Goal: Task Accomplishment & Management: Use online tool/utility

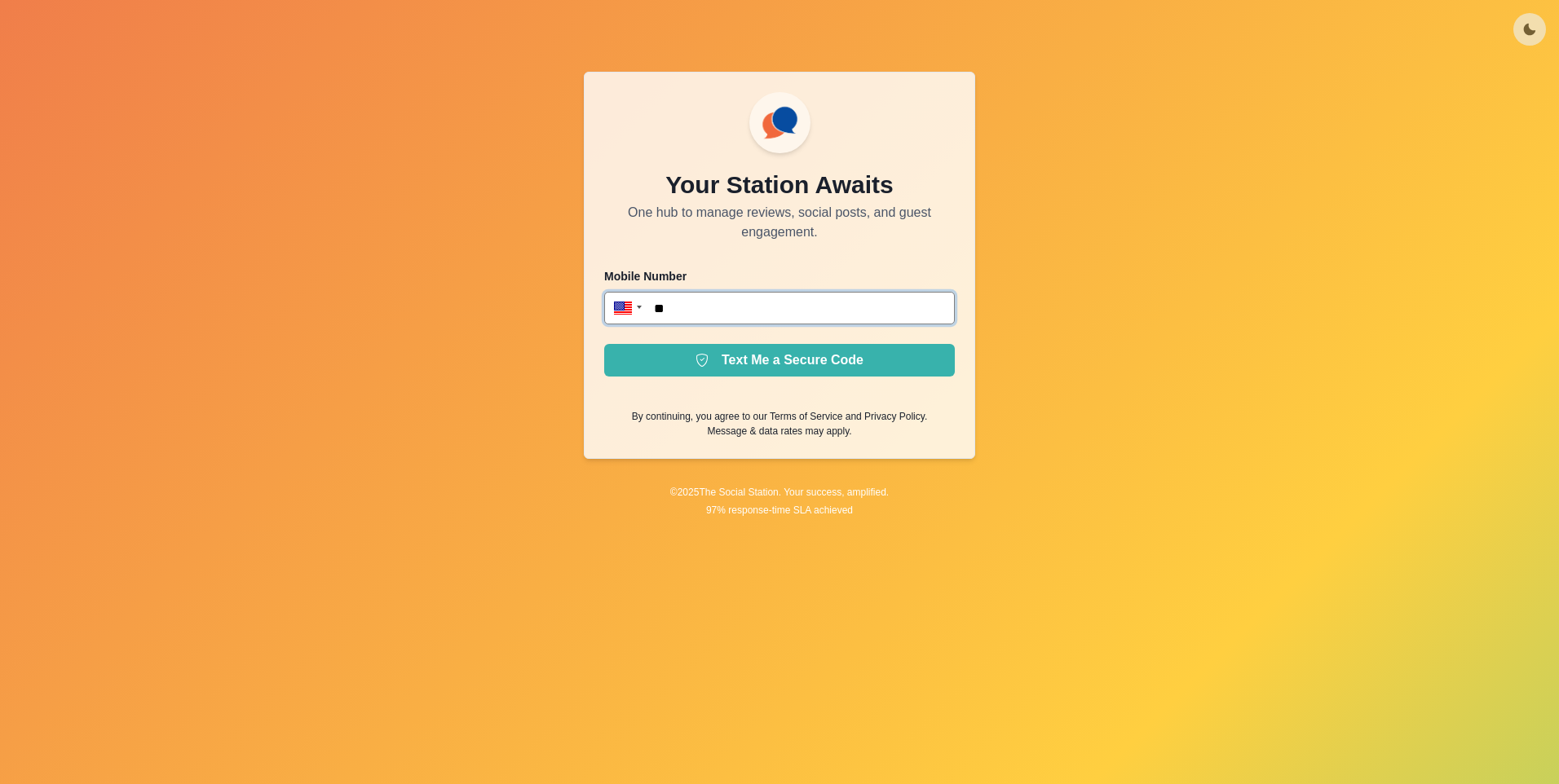
click at [851, 303] on input "**" at bounding box center [779, 309] width 351 height 33
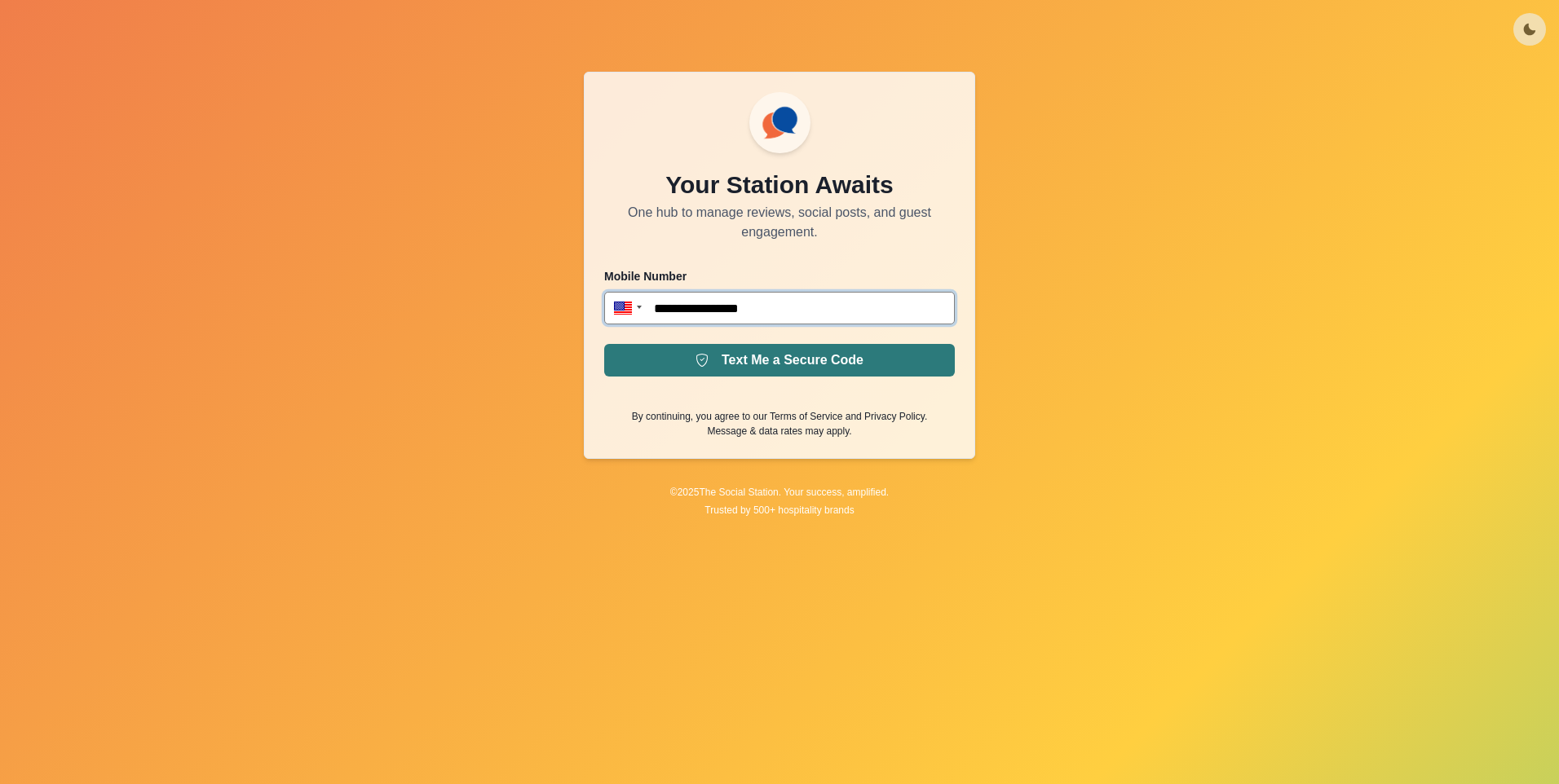
type input "**********"
click at [850, 373] on button "Text Me a Secure Code" at bounding box center [779, 361] width 351 height 33
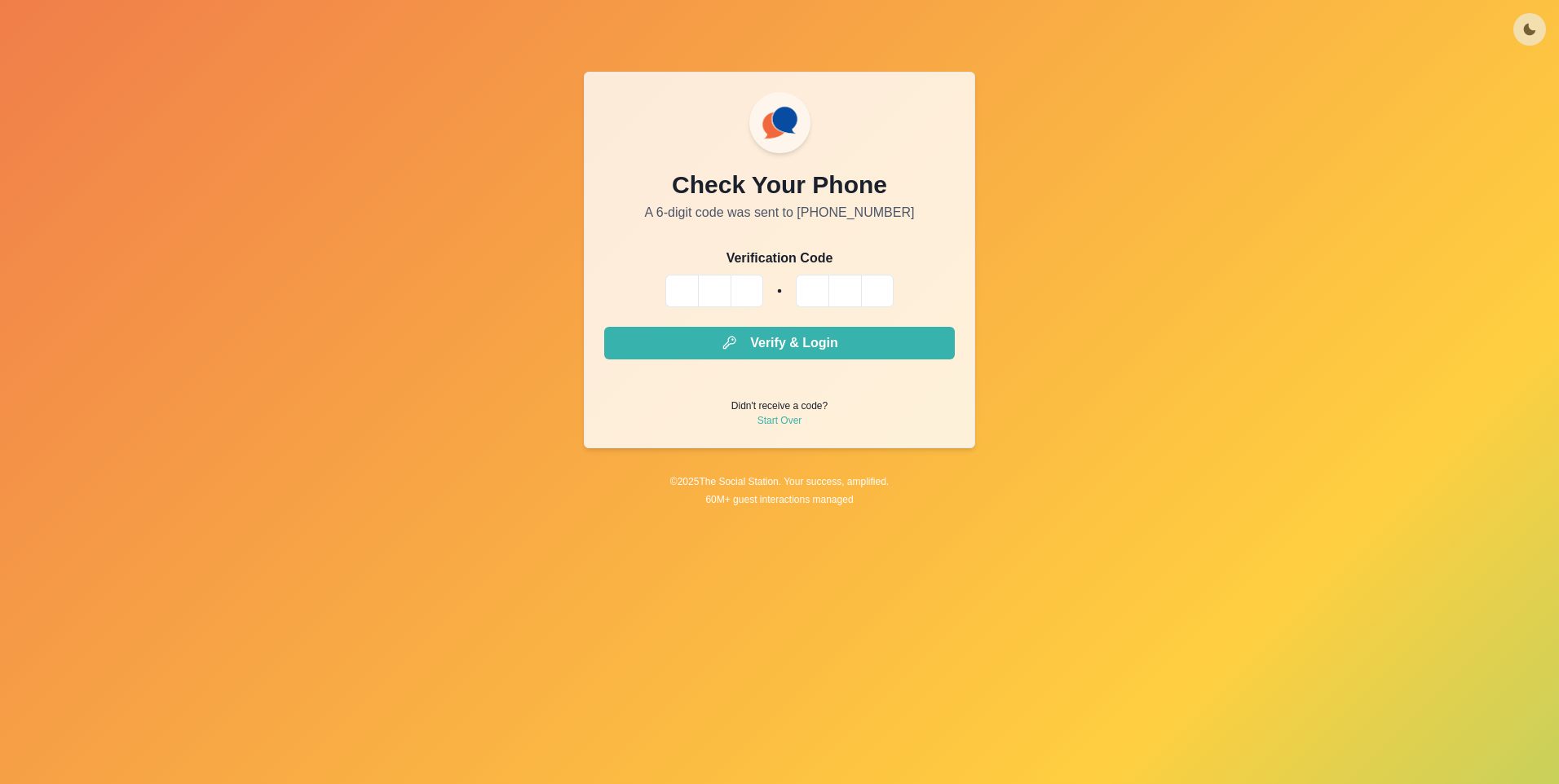
click at [685, 297] on input "Please enter your pin code" at bounding box center [681, 291] width 33 height 33
type input "*"
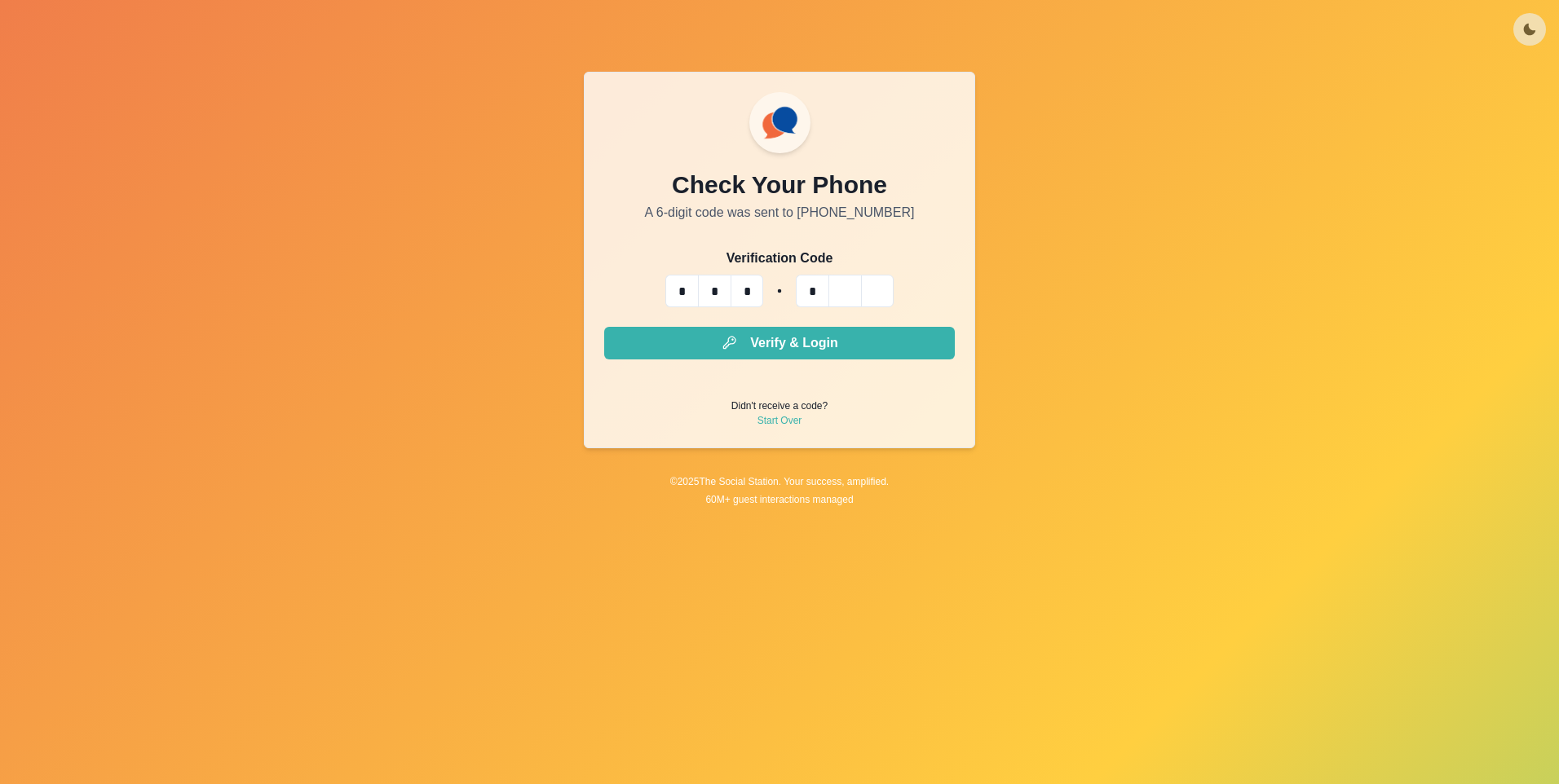
type input "*"
click at [769, 336] on button "Verify & Login" at bounding box center [779, 343] width 351 height 33
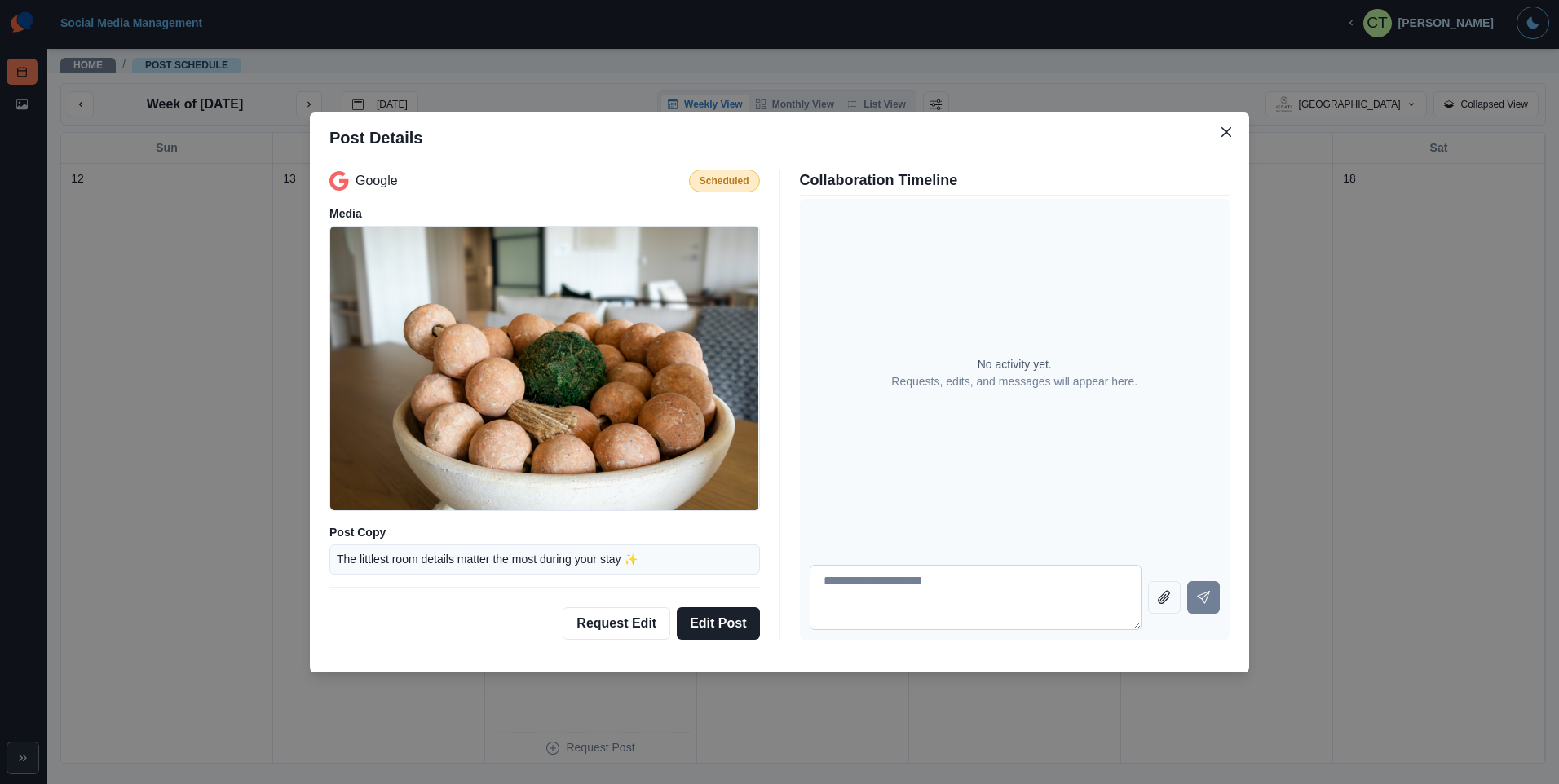
click at [968, 589] on textarea at bounding box center [976, 597] width 333 height 65
type textarea "**********"
click at [1198, 603] on icon "Send message" at bounding box center [1204, 597] width 13 height 13
click at [1227, 132] on icon "Close" at bounding box center [1226, 132] width 10 height 10
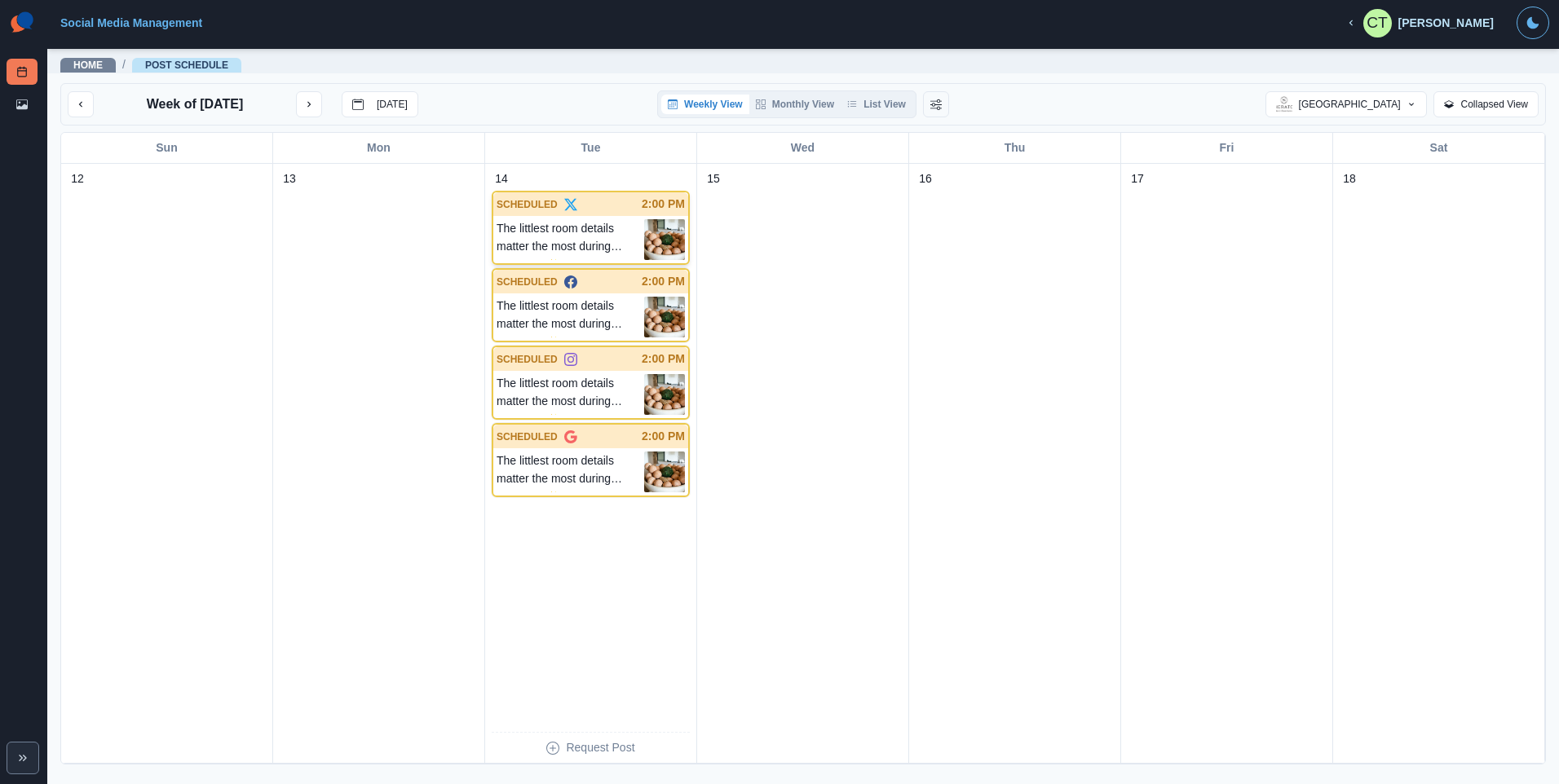
click at [531, 238] on p "The littlest room details matter the most during your stay ✨" at bounding box center [570, 239] width 147 height 40
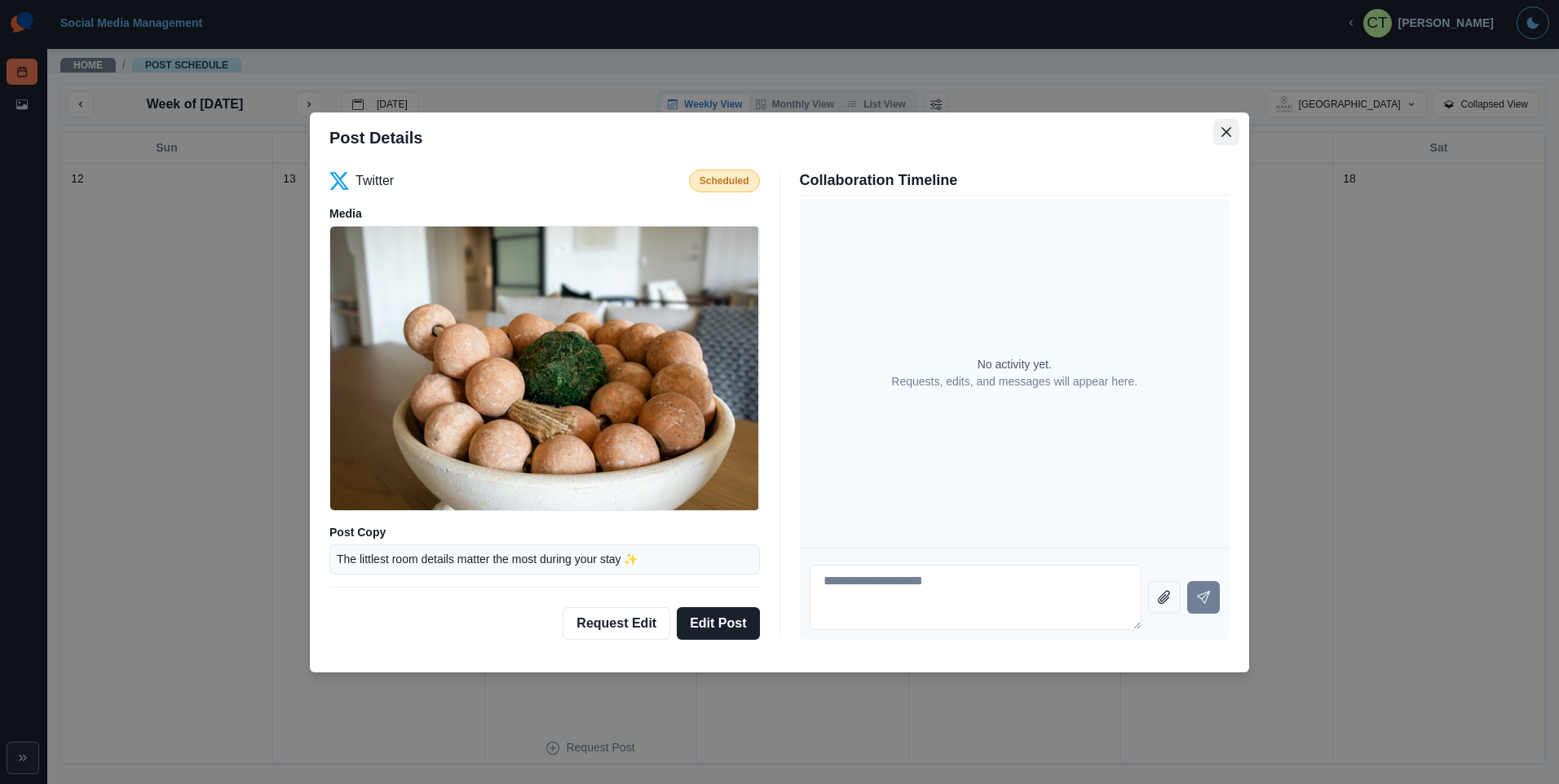
click at [1234, 137] on button "Close" at bounding box center [1226, 132] width 26 height 26
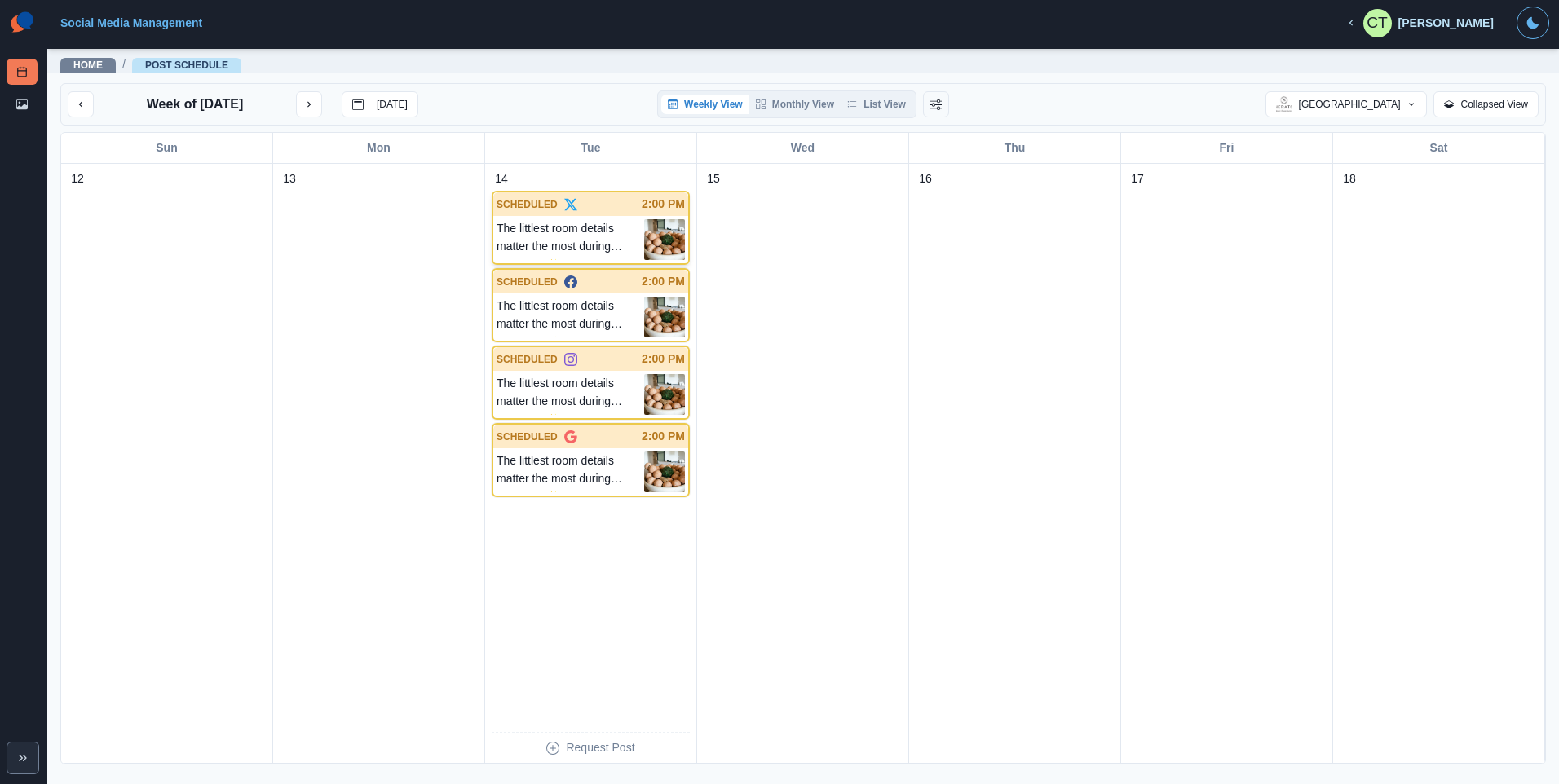
drag, startPoint x: 602, startPoint y: 231, endPoint x: 547, endPoint y: 229, distance: 55.0
click at [547, 229] on p "The littlest room details matter the most during your stay ✨" at bounding box center [570, 239] width 147 height 40
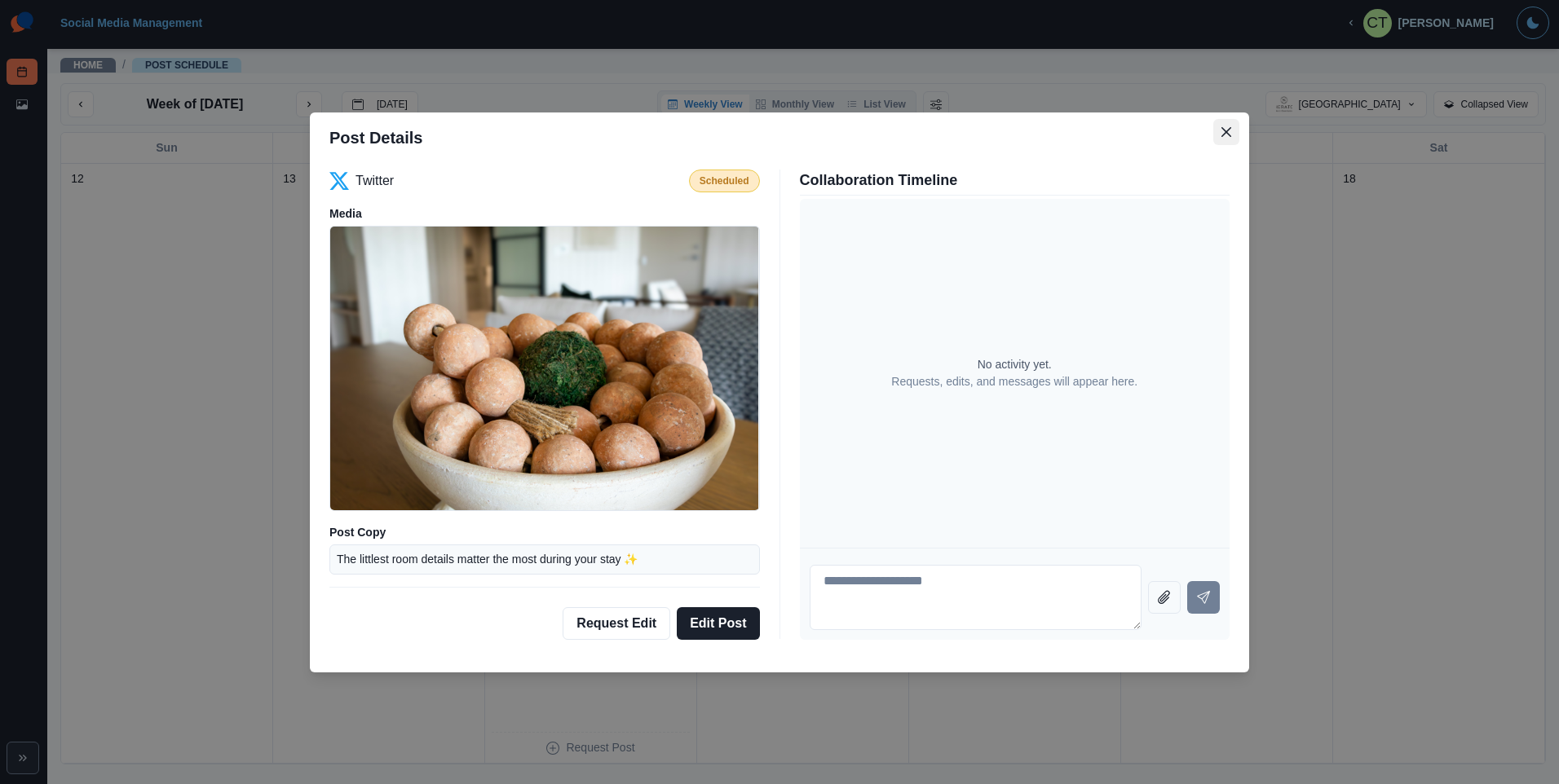
click at [1222, 137] on button "Close" at bounding box center [1226, 132] width 26 height 26
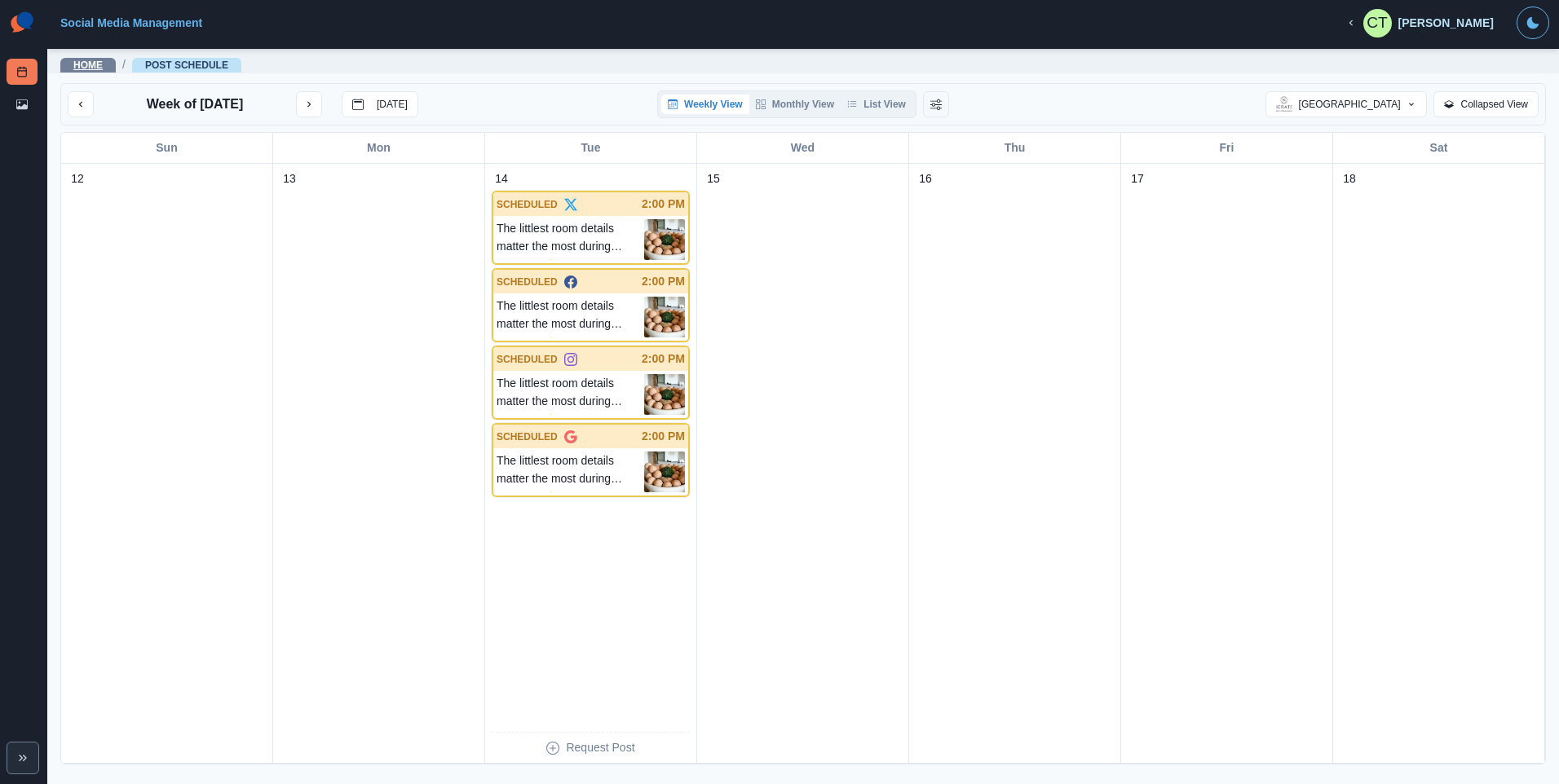
click at [82, 62] on link "Home" at bounding box center [88, 65] width 29 height 11
